Goal: Obtain resource: Download file/media

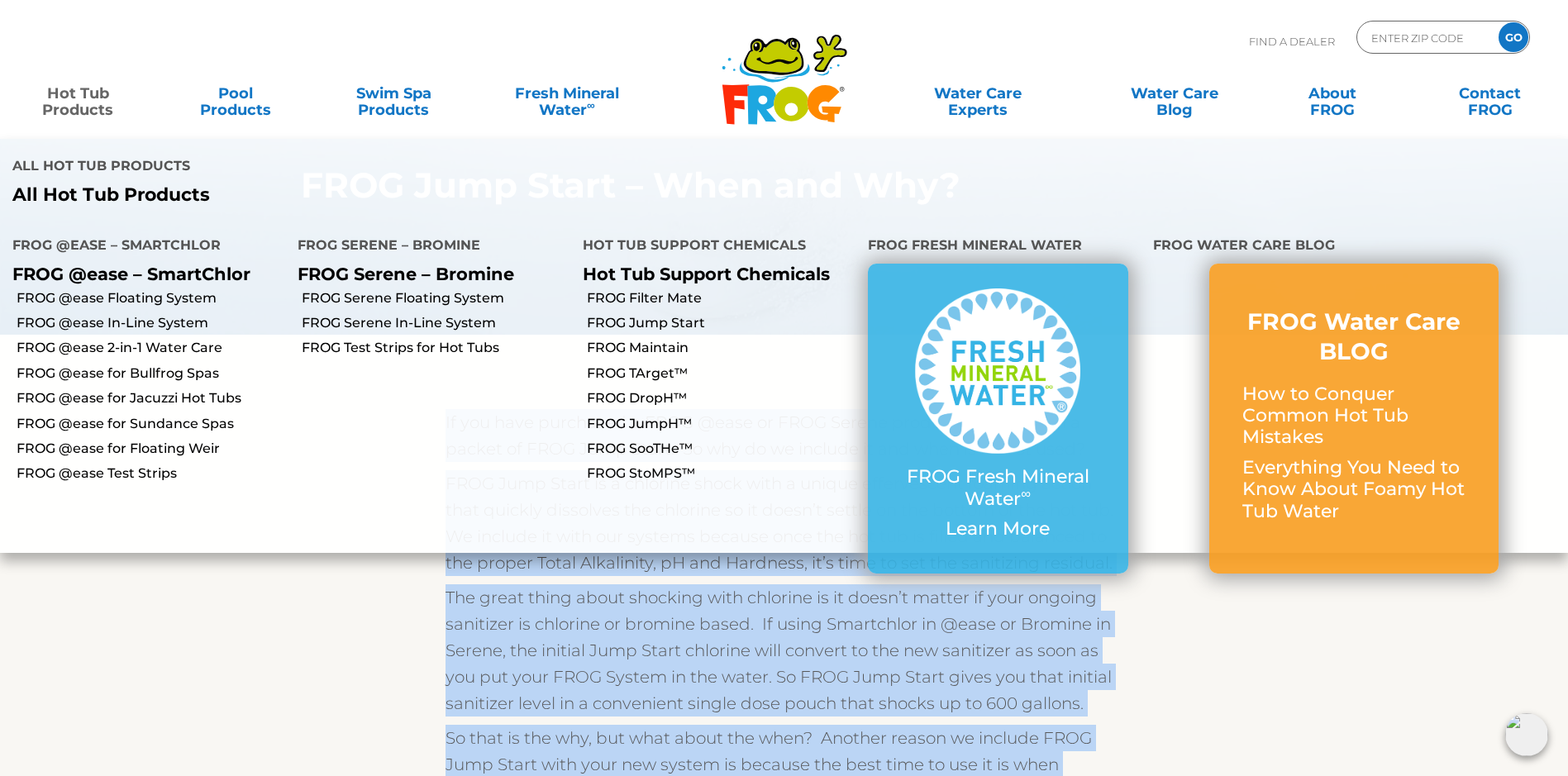
click at [92, 101] on link "Hot Tub Products" at bounding box center [77, 93] width 123 height 33
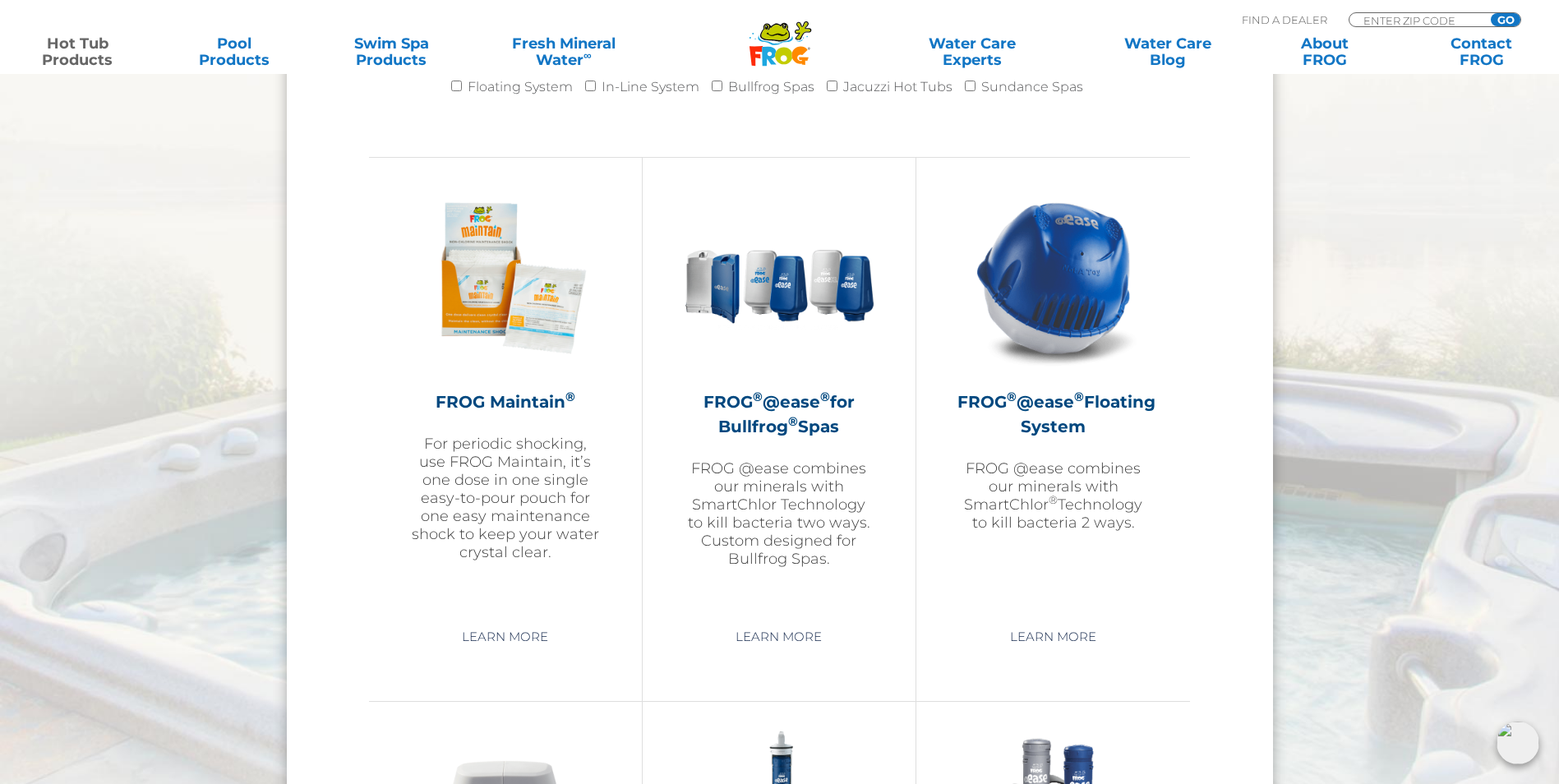
scroll to position [1725, 0]
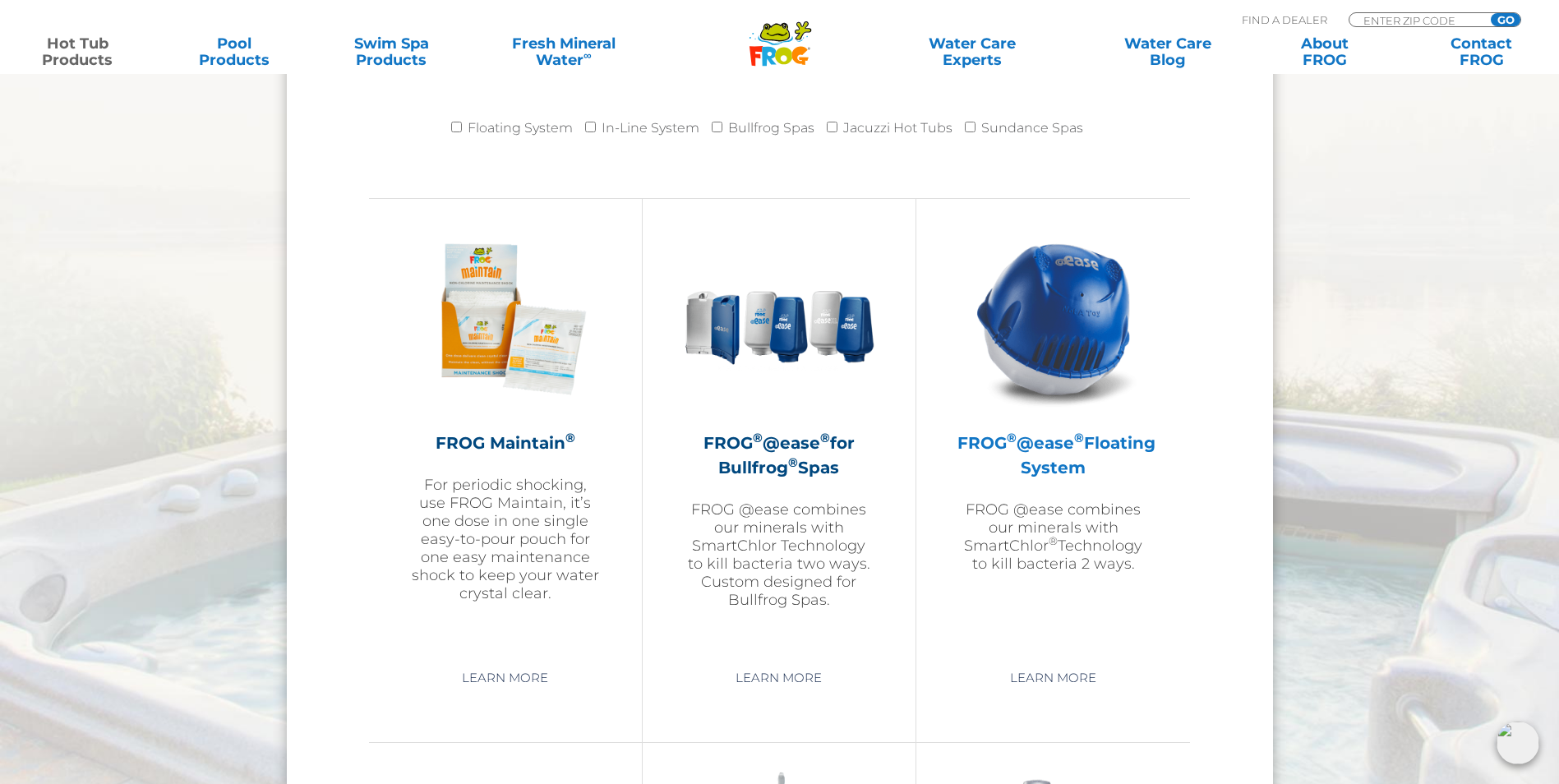
click at [1034, 357] on img at bounding box center [1054, 319] width 191 height 191
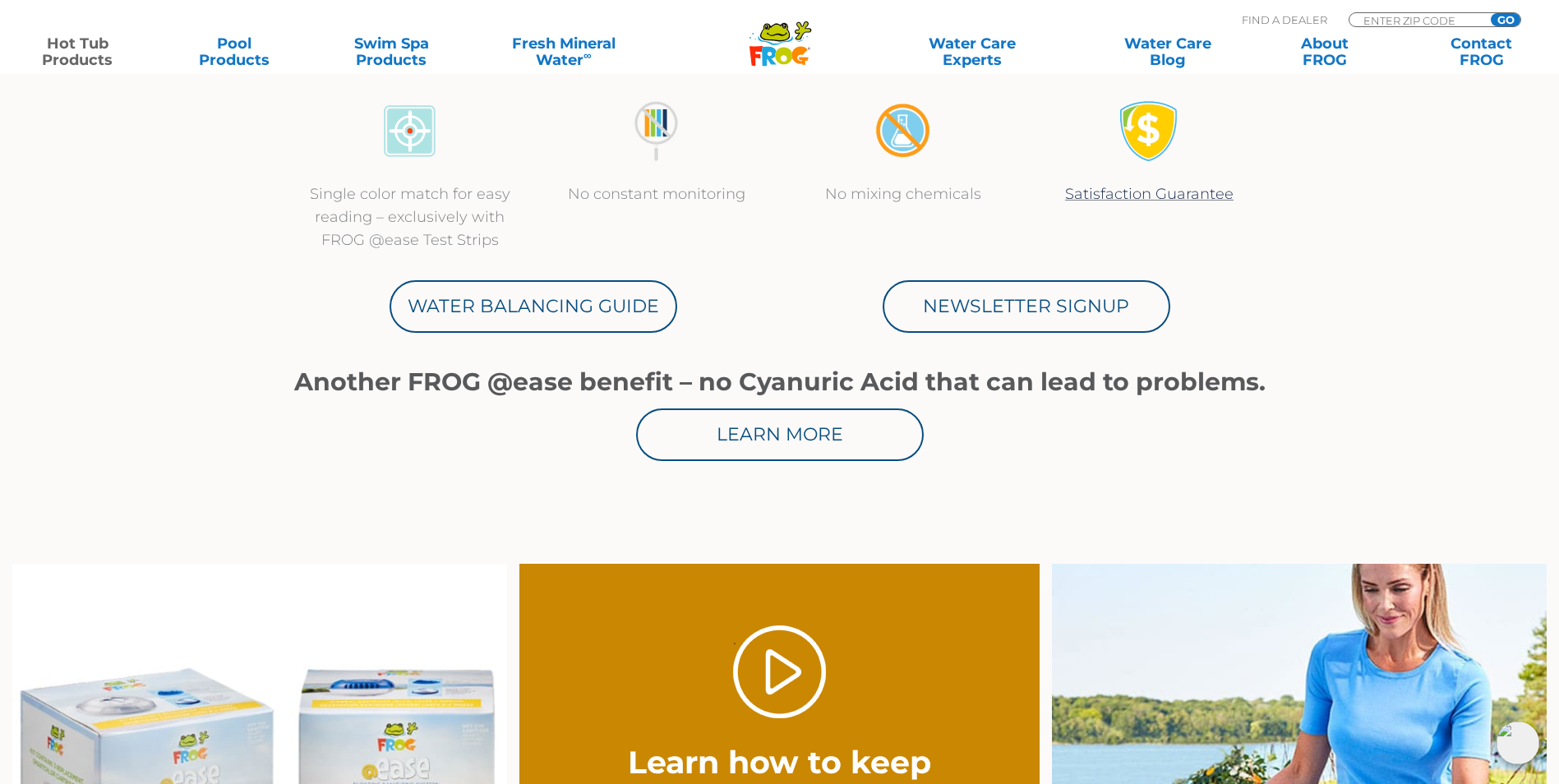
scroll to position [821, 0]
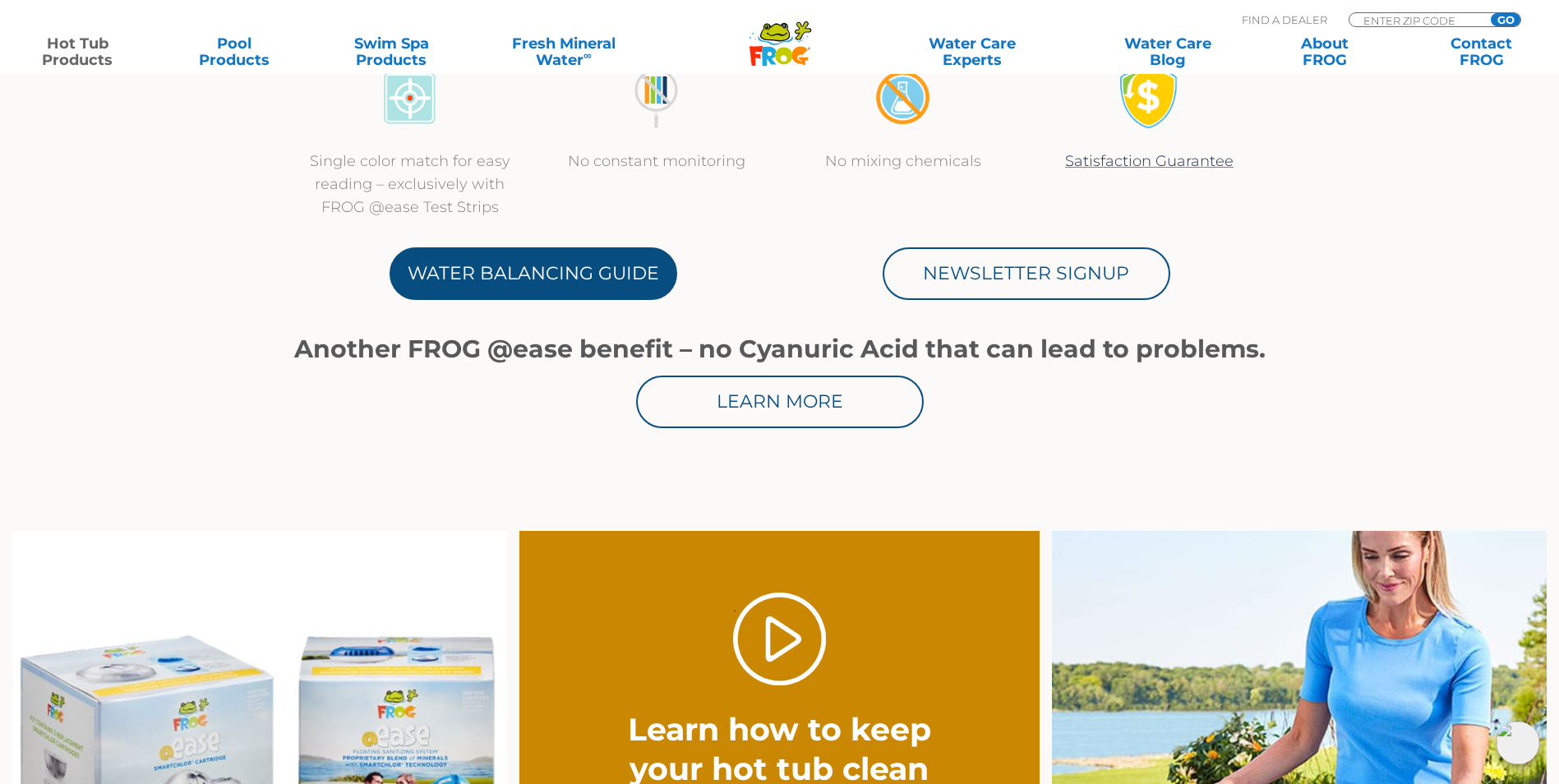
click at [476, 267] on link "Water Balancing Guide" at bounding box center [534, 273] width 288 height 53
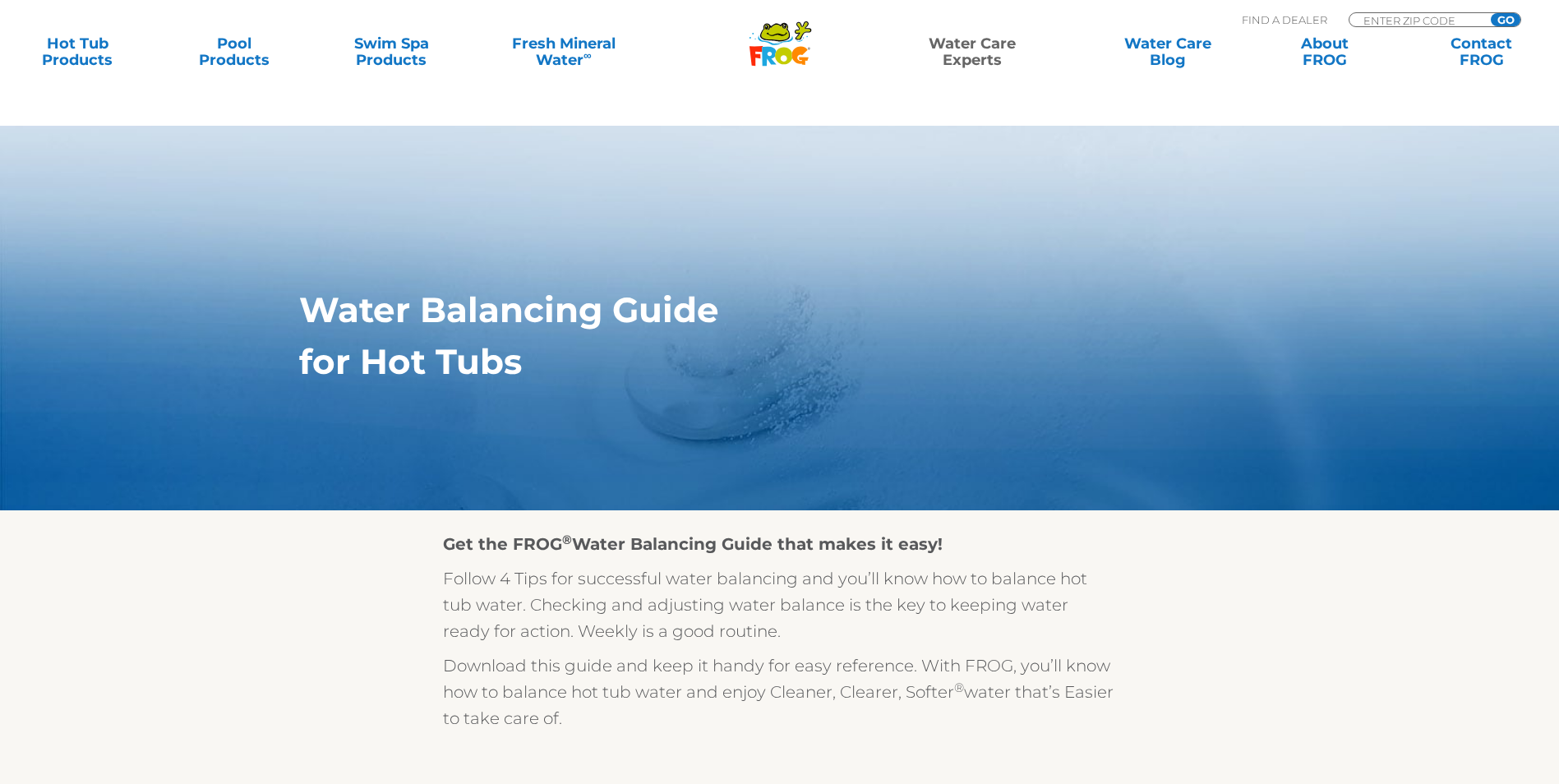
scroll to position [246, 0]
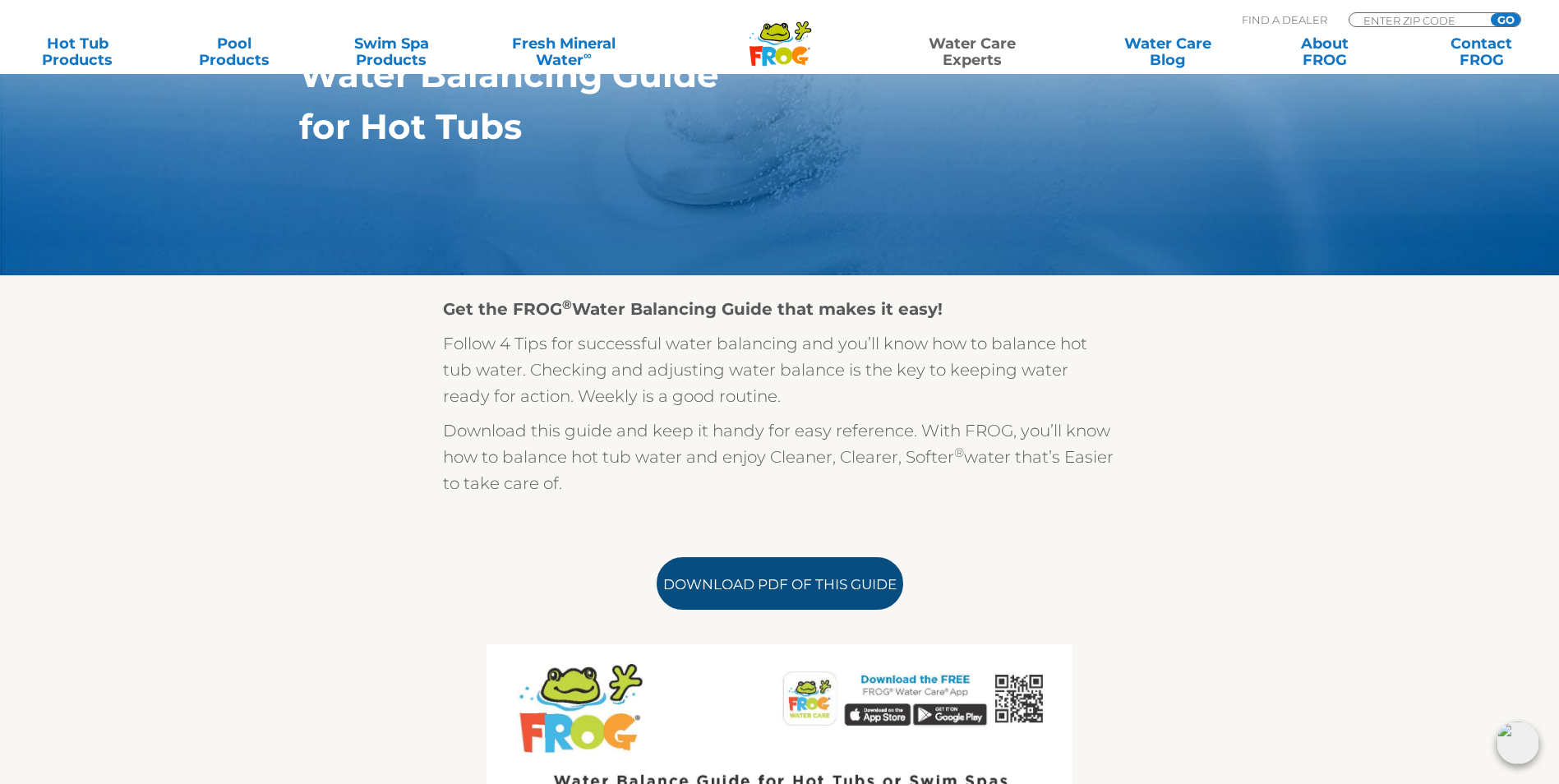
click at [680, 606] on link "Download PDF of this Guide" at bounding box center [780, 583] width 246 height 53
